Goal: Task Accomplishment & Management: Use online tool/utility

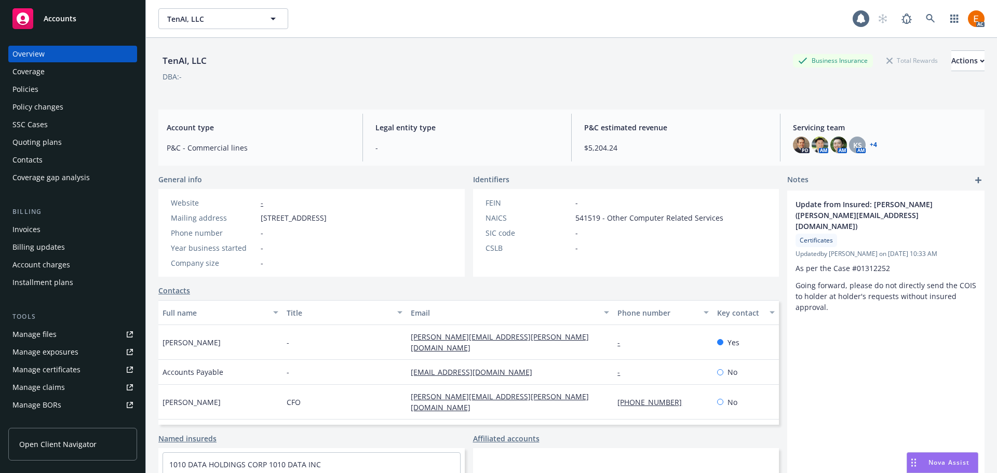
click at [920, 17] on link at bounding box center [930, 18] width 21 height 21
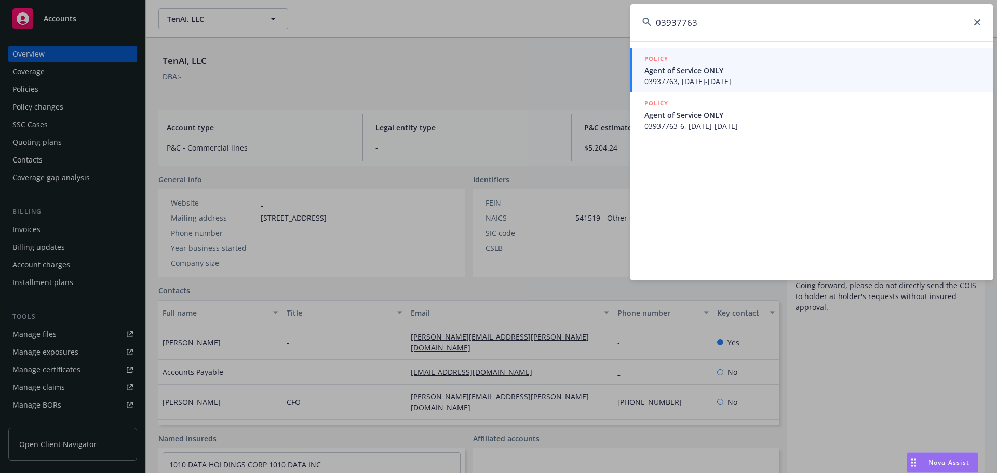
type input "03937763"
click at [690, 69] on span "Agent of Service ONLY" at bounding box center [812, 70] width 336 height 11
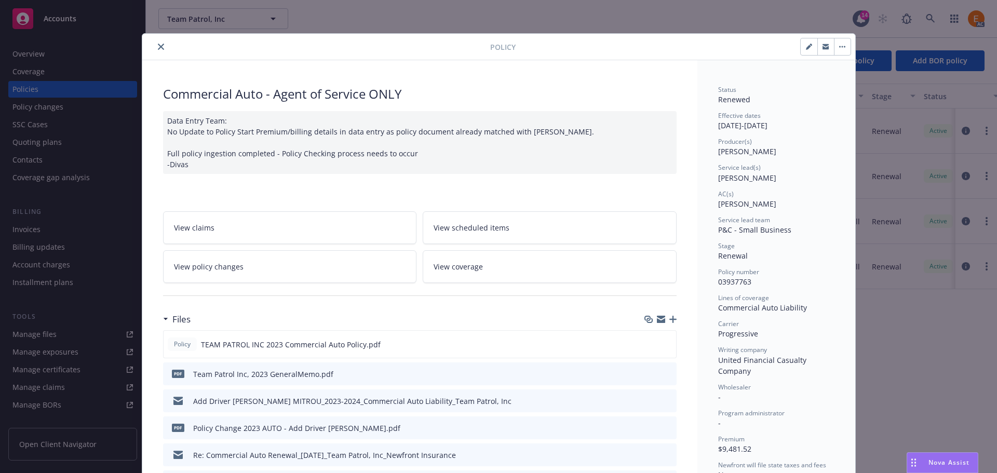
click at [161, 44] on button "close" at bounding box center [161, 46] width 12 height 12
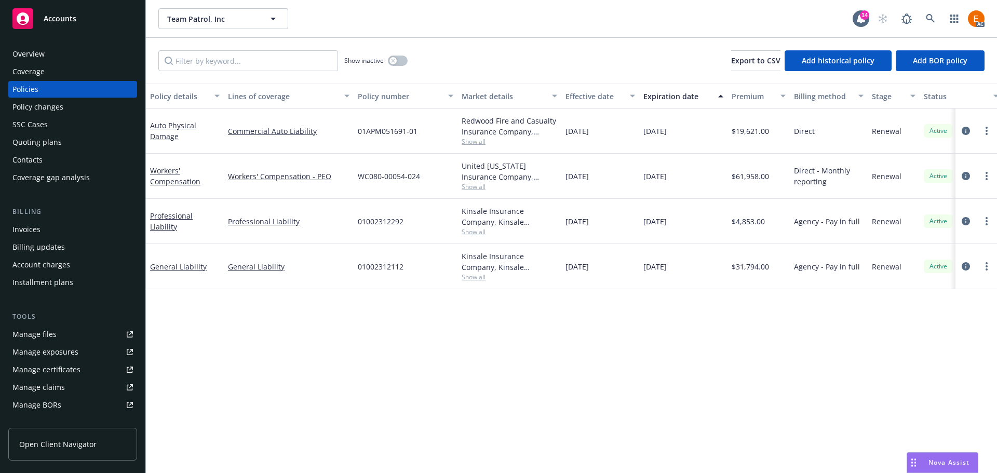
click at [75, 56] on div "Overview" at bounding box center [72, 54] width 120 height 17
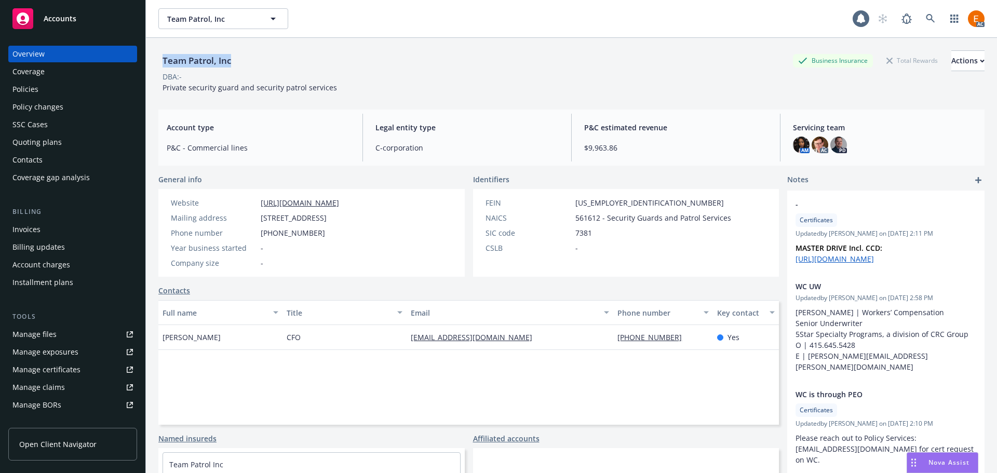
drag, startPoint x: 243, startPoint y: 61, endPoint x: 154, endPoint y: 62, distance: 89.3
click at [154, 62] on div "Team Patrol, Inc Business Insurance Total Rewards Actions DBA: - Private securi…" at bounding box center [571, 274] width 851 height 473
copy div "Team Patrol, Inc"
click at [50, 94] on div "Policies" at bounding box center [72, 89] width 120 height 17
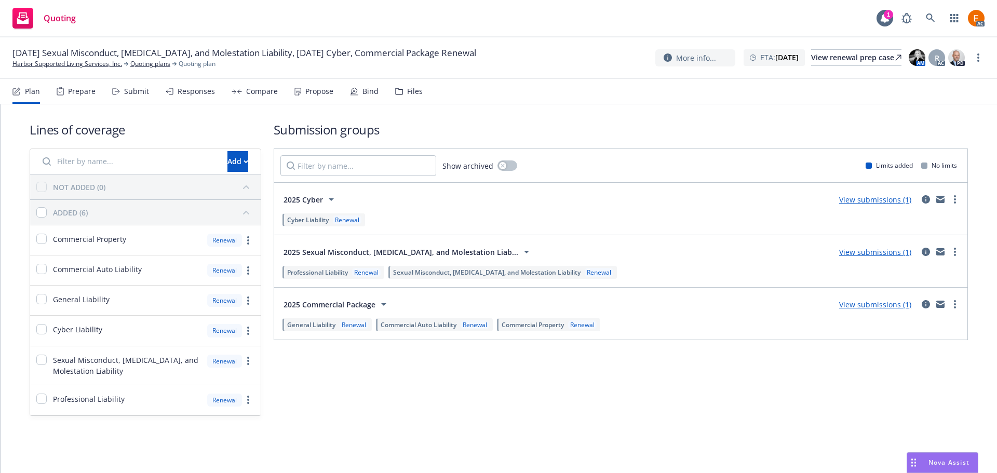
click at [407, 92] on div "Files" at bounding box center [415, 91] width 16 height 8
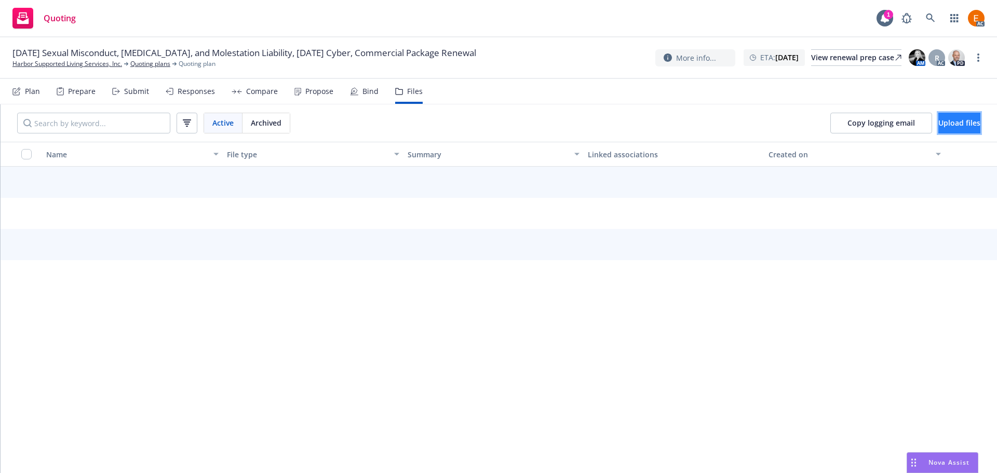
click at [941, 123] on span "Upload files" at bounding box center [959, 123] width 42 height 10
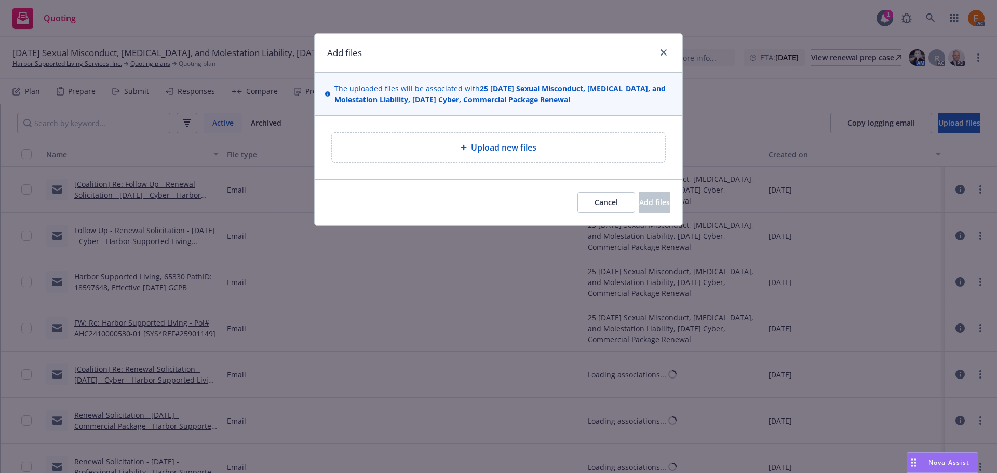
click at [487, 137] on div "Upload new files" at bounding box center [498, 147] width 333 height 29
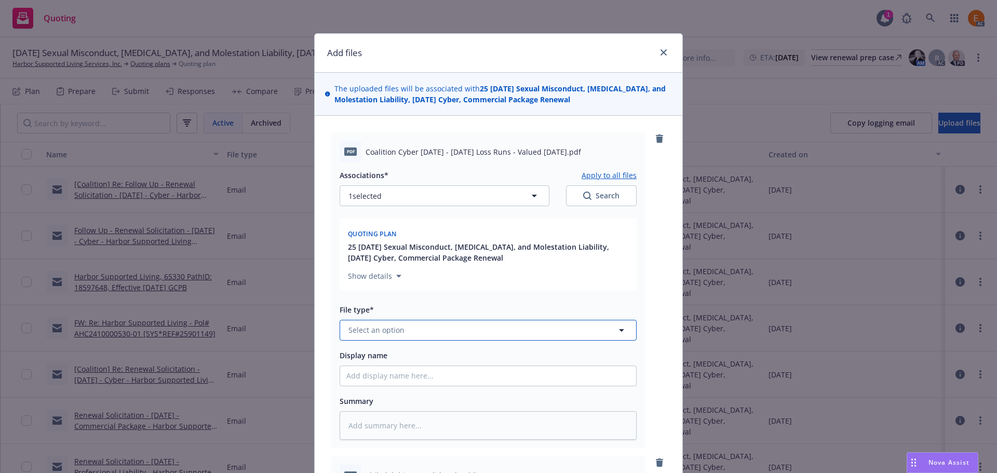
click at [454, 327] on button "Select an option" at bounding box center [488, 330] width 297 height 21
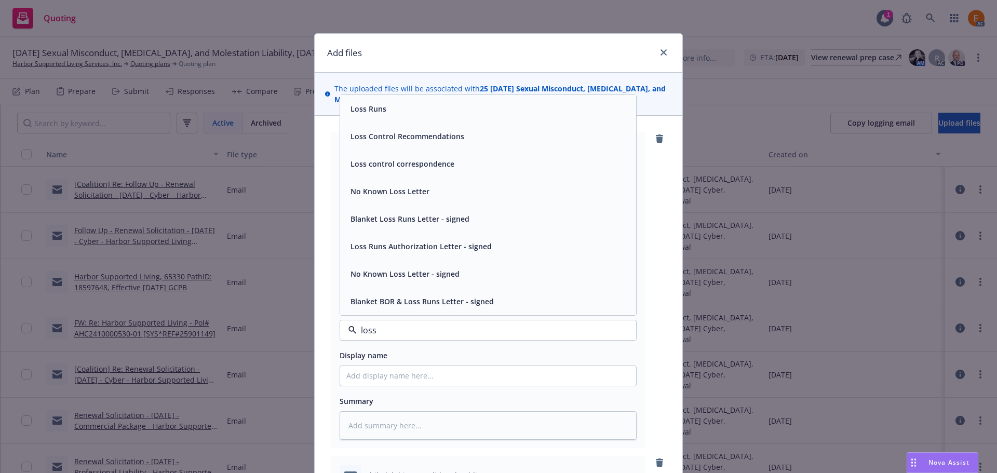
type input "loss r"
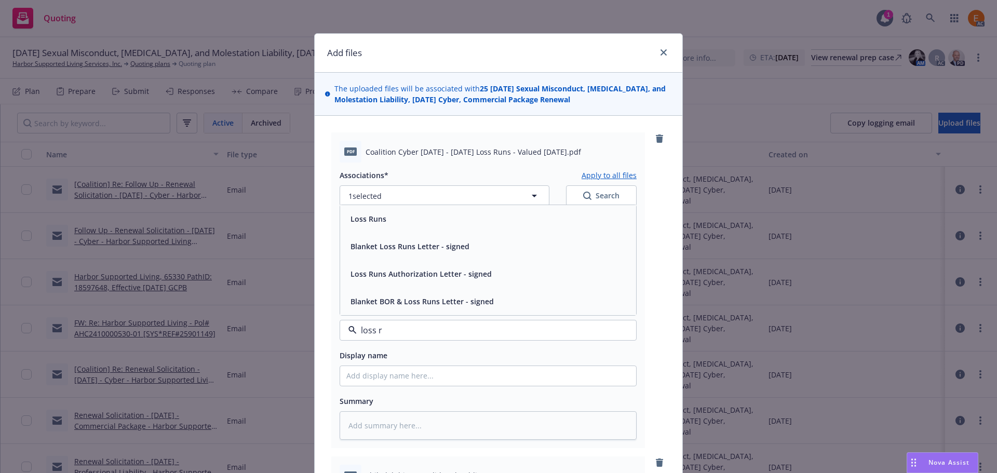
click at [414, 219] on div "Loss Runs" at bounding box center [487, 218] width 283 height 15
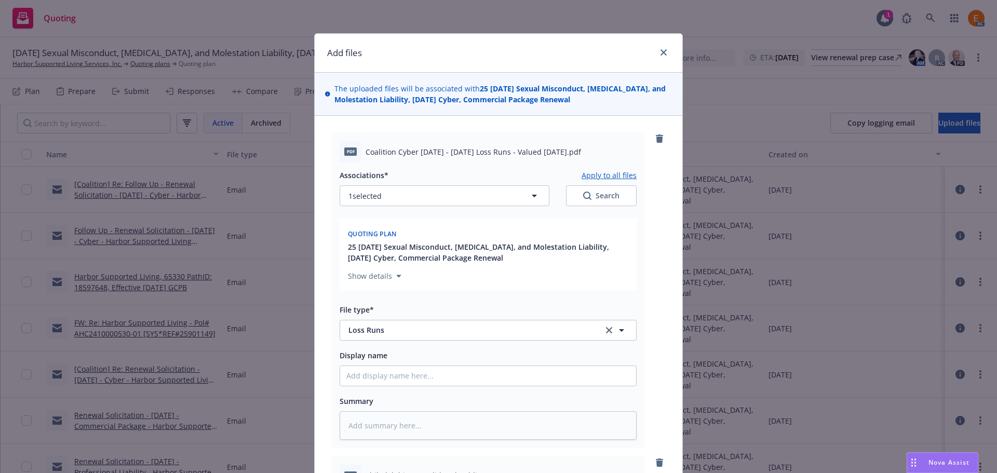
click at [594, 199] on div "Search" at bounding box center [601, 196] width 36 height 10
type textarea "x"
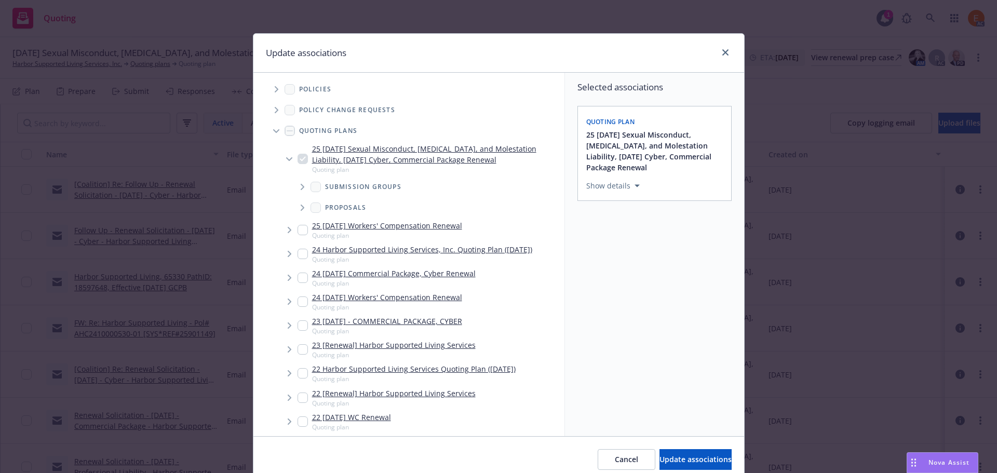
click at [268, 131] on span "Tree Example" at bounding box center [276, 131] width 17 height 17
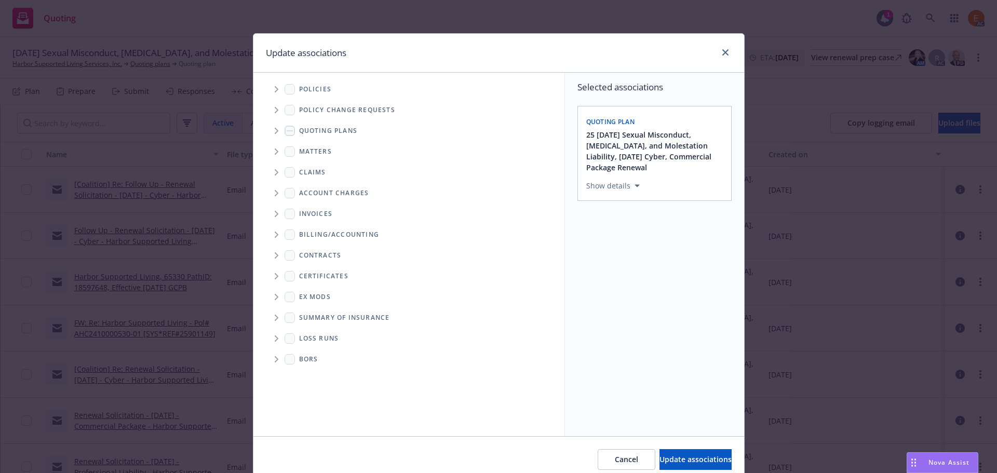
click at [278, 340] on span "Folder Tree Example" at bounding box center [276, 338] width 17 height 17
click at [316, 379] on link "2025" at bounding box center [324, 375] width 17 height 11
checkbox input "true"
click at [659, 456] on span "Update associations" at bounding box center [695, 459] width 72 height 10
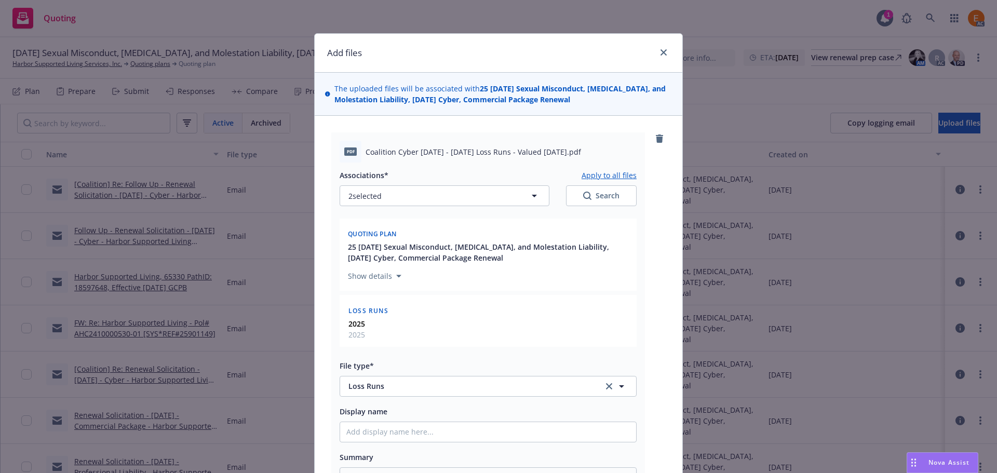
click at [607, 173] on button "Apply to all files" at bounding box center [608, 175] width 55 height 12
type textarea "x"
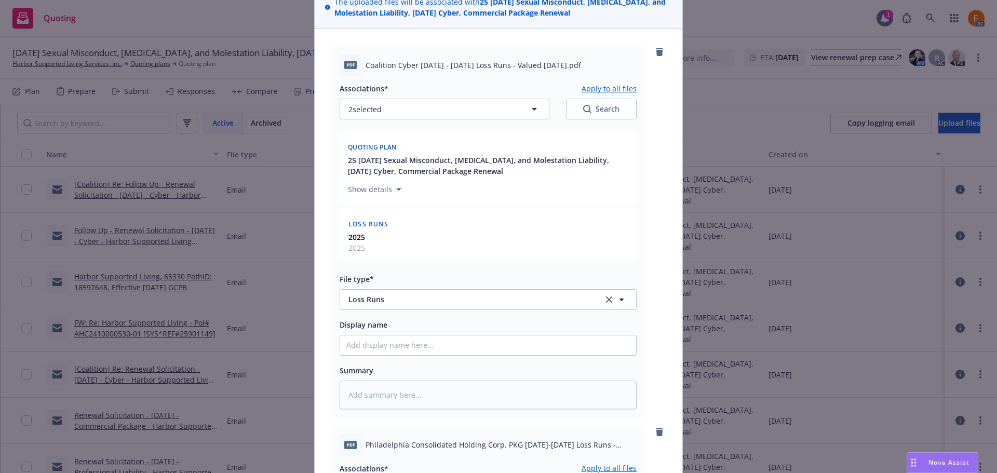
scroll to position [519, 0]
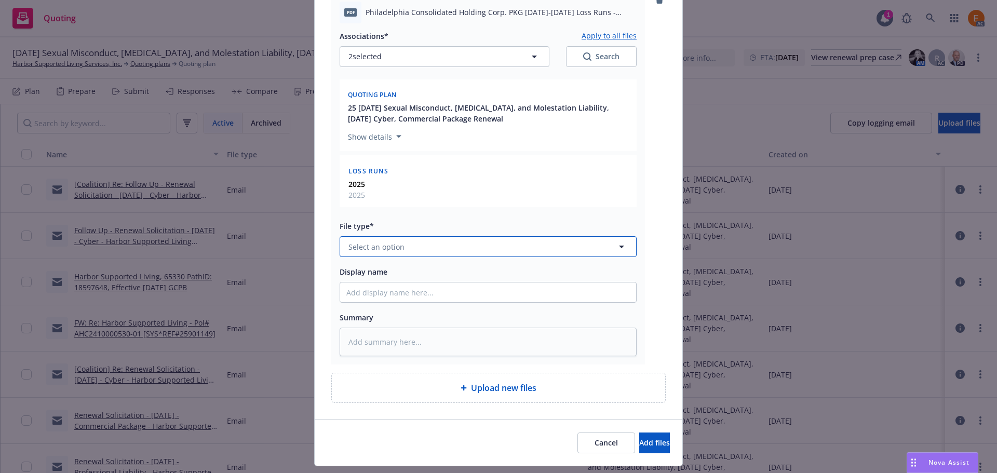
click at [409, 247] on button "Select an option" at bounding box center [488, 246] width 297 height 21
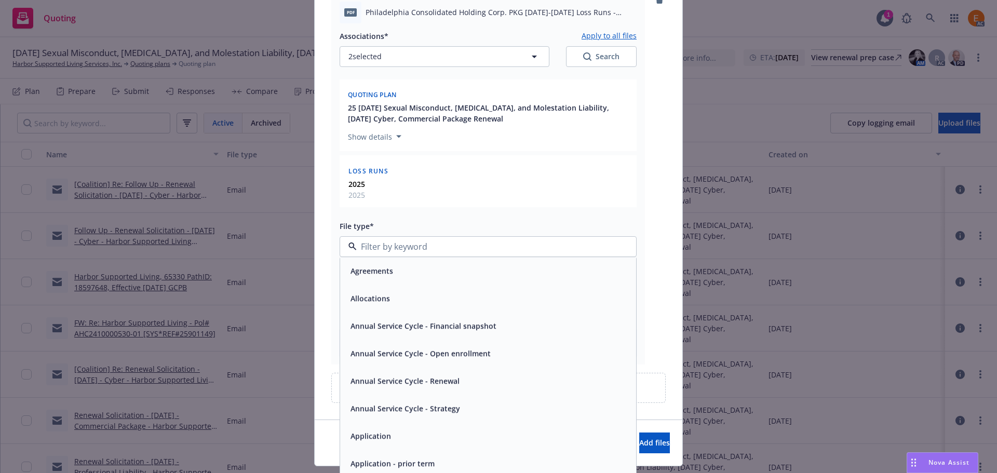
paste input "loss r"
type input "loss r"
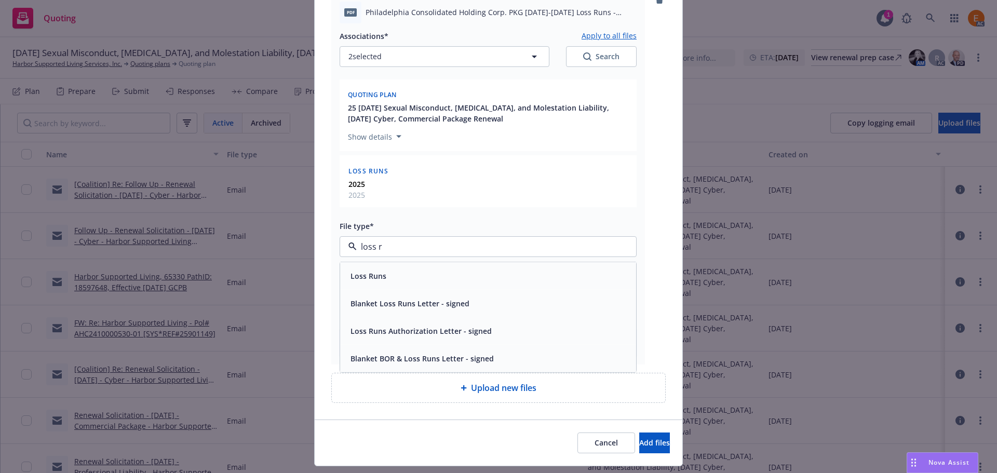
click at [399, 277] on div "Loss Runs" at bounding box center [487, 275] width 283 height 15
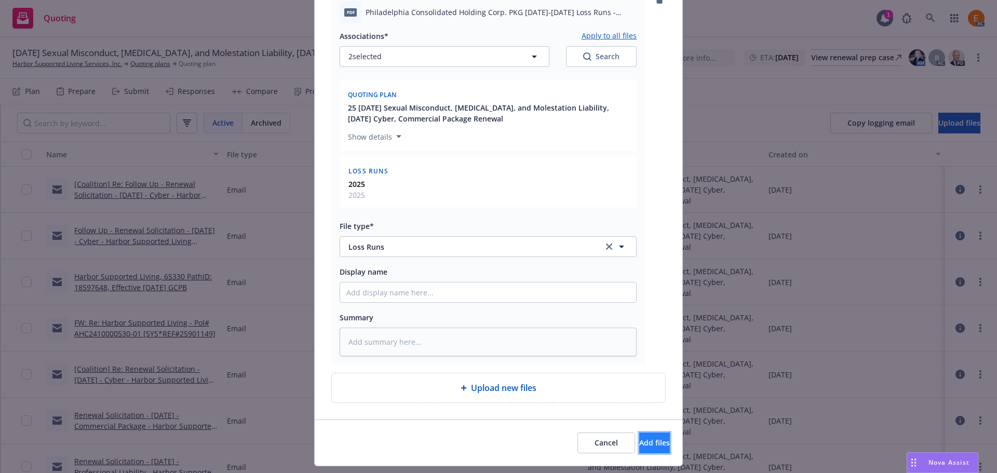
click at [639, 452] on button "Add files" at bounding box center [654, 442] width 31 height 21
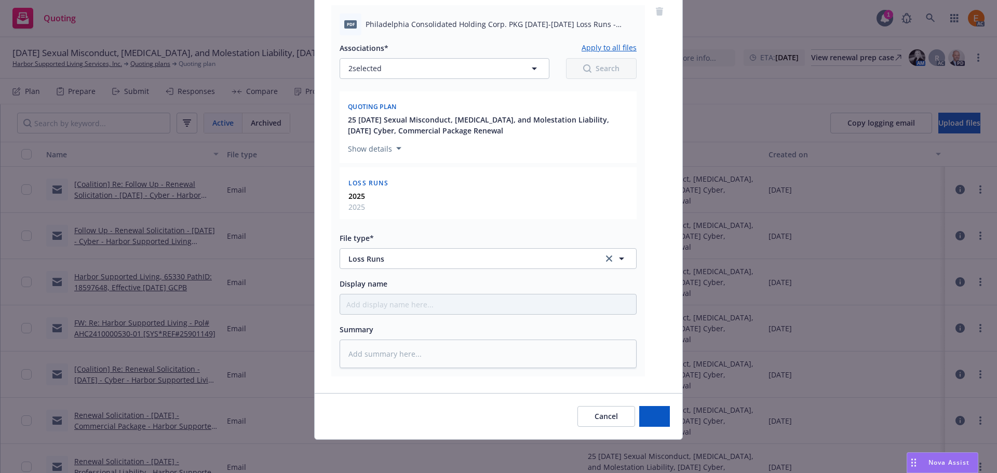
scroll to position [507, 0]
type textarea "x"
